Goal: Task Accomplishment & Management: Manage account settings

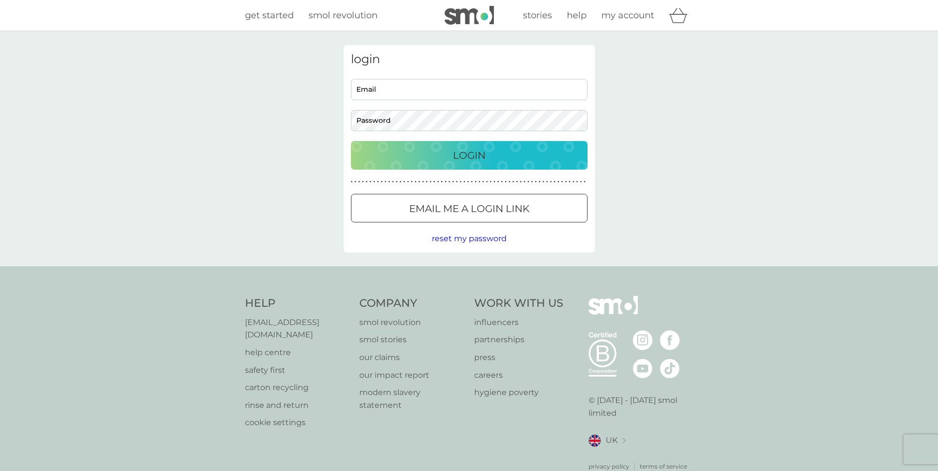
type input "[EMAIL_ADDRESS][DOMAIN_NAME]"
click at [459, 160] on p "Login" at bounding box center [469, 155] width 33 height 16
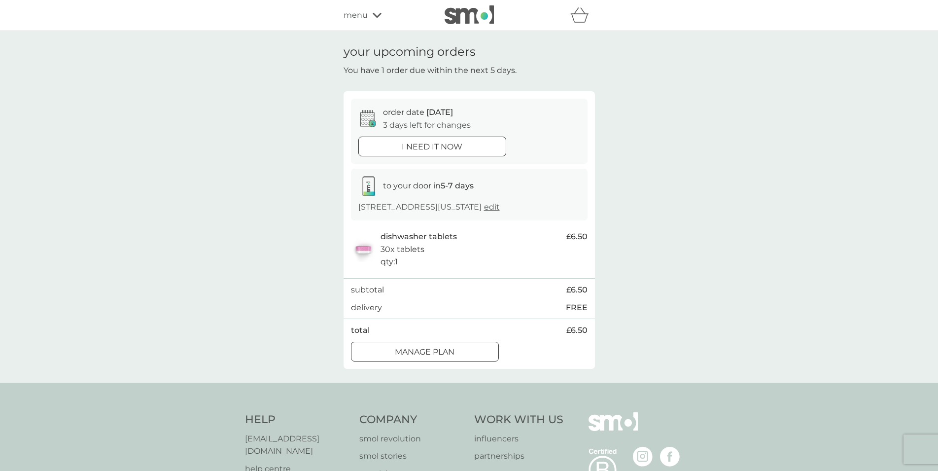
click at [424, 356] on div at bounding box center [425, 352] width 36 height 10
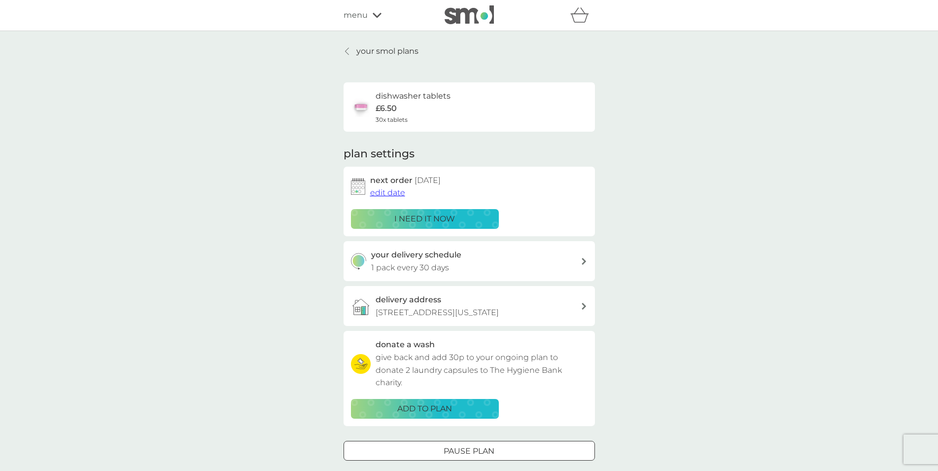
click at [387, 192] on span "edit date" at bounding box center [387, 192] width 35 height 9
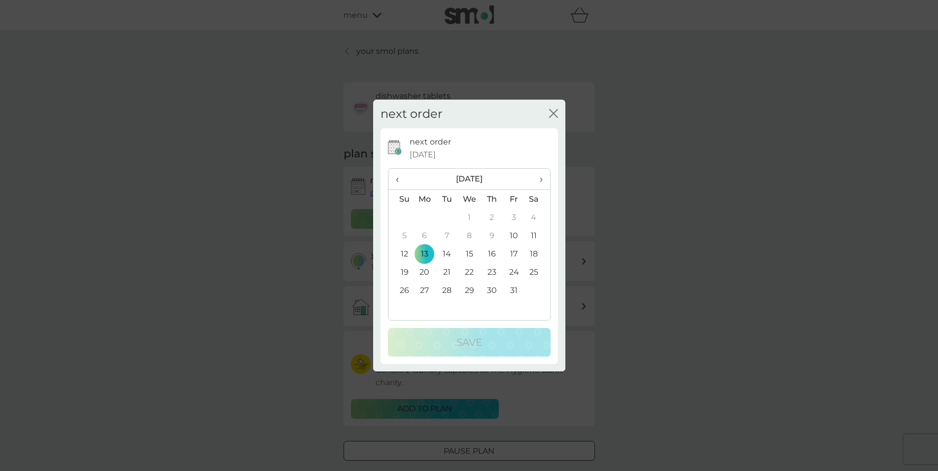
click at [426, 275] on td "20" at bounding box center [425, 272] width 23 height 18
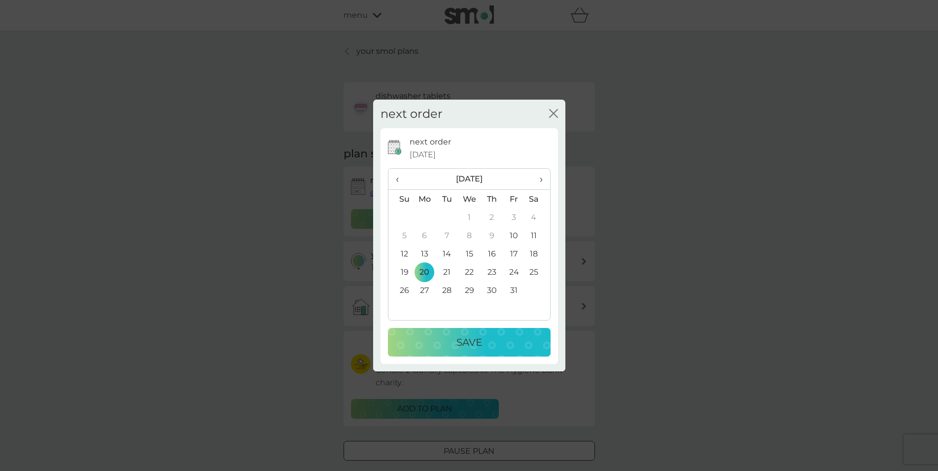
click at [467, 346] on p "Save" at bounding box center [470, 342] width 26 height 16
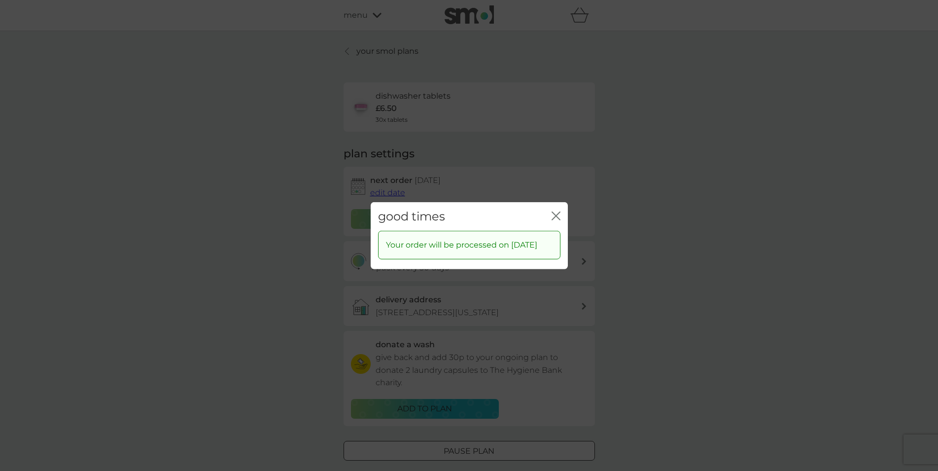
click at [558, 211] on icon "close" at bounding box center [556, 215] width 9 height 9
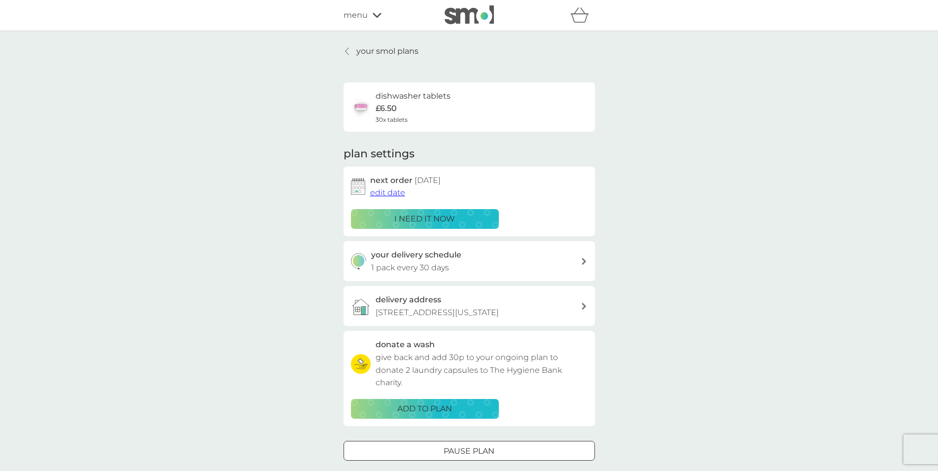
click at [376, 49] on p "your smol plans" at bounding box center [388, 51] width 62 height 13
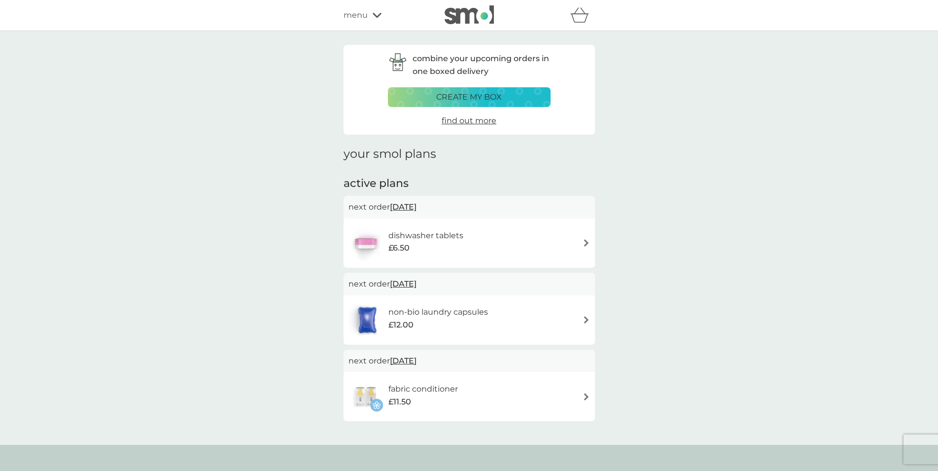
click at [349, 17] on span "menu" at bounding box center [356, 15] width 24 height 13
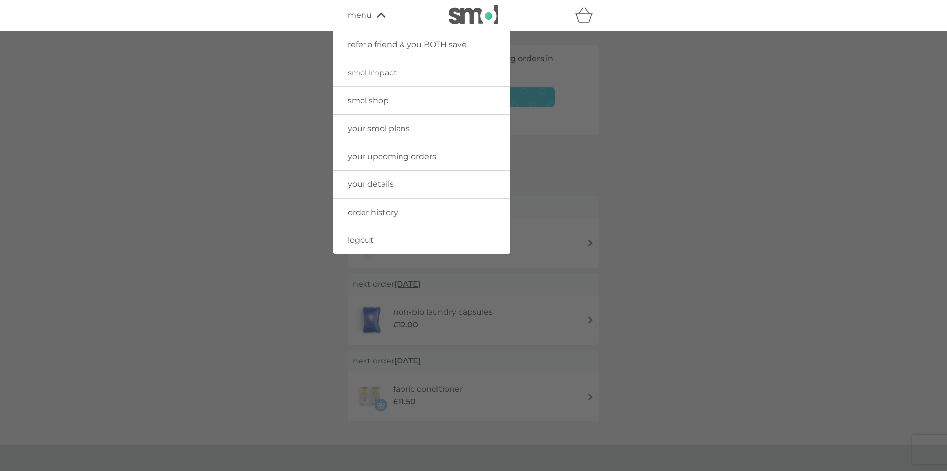
click at [358, 241] on span "logout" at bounding box center [361, 239] width 26 height 9
